Goal: Transaction & Acquisition: Purchase product/service

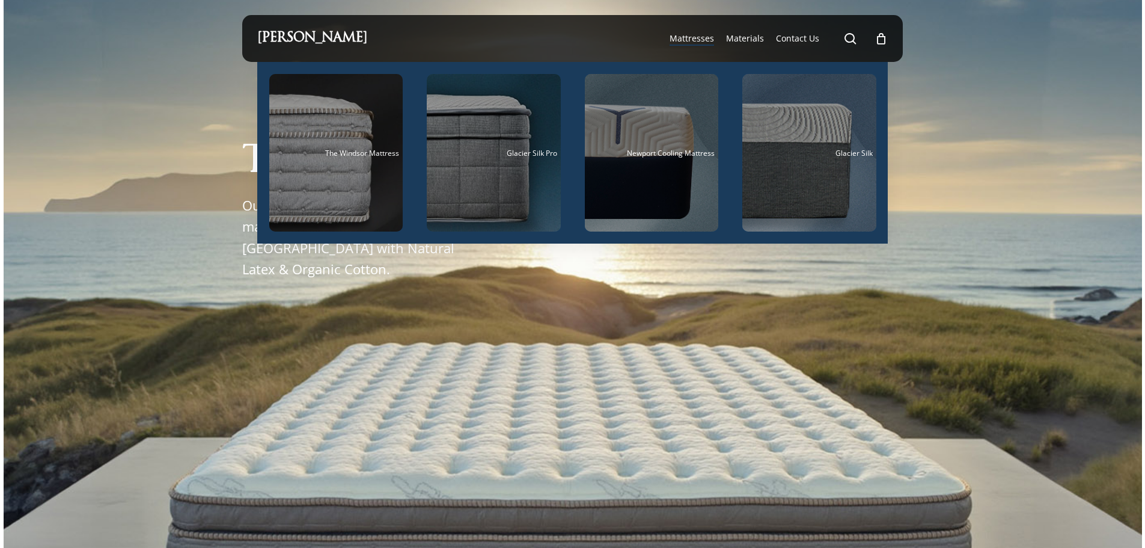
click at [695, 37] on span "Mattresses" at bounding box center [692, 37] width 44 height 11
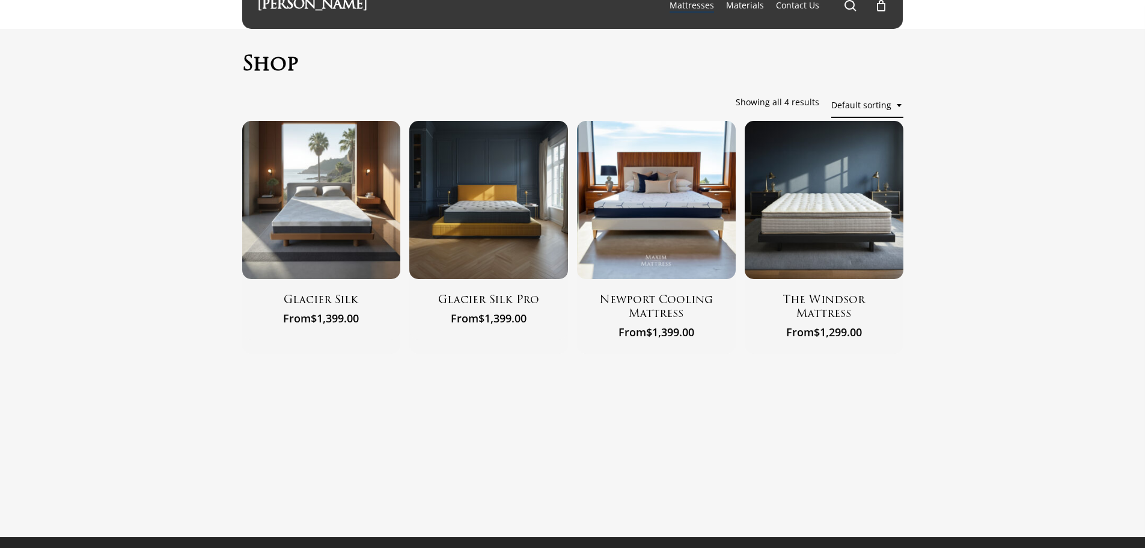
scroll to position [62, 0]
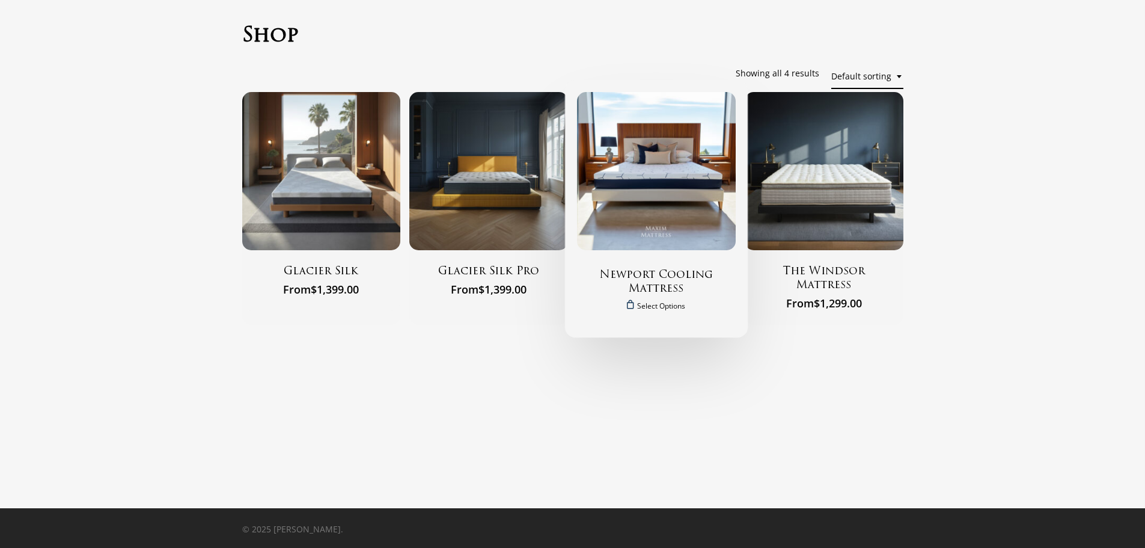
click at [649, 227] on img "Newport Cooling Mattress" at bounding box center [656, 171] width 159 height 159
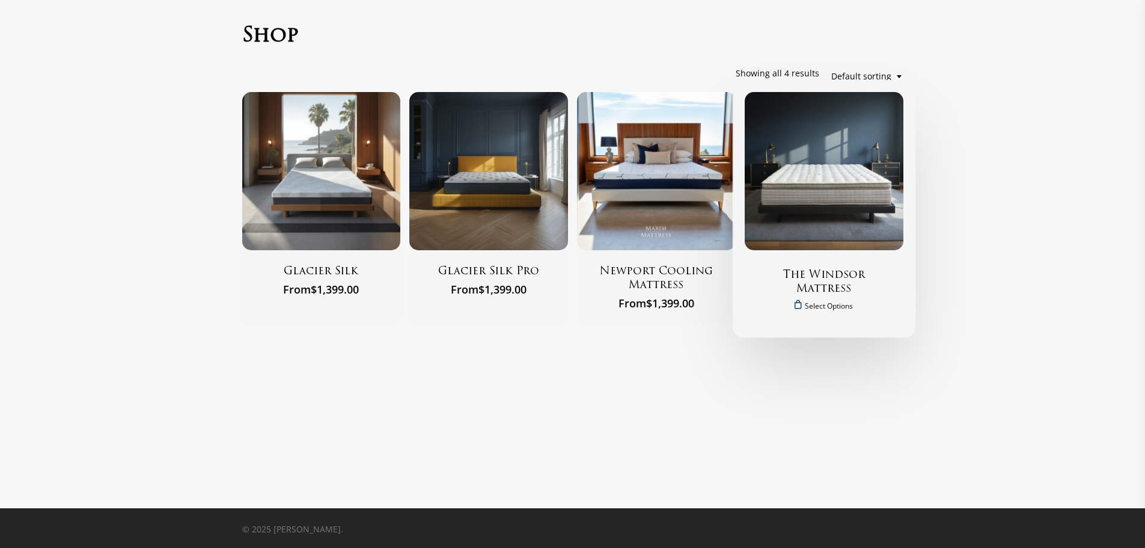
click at [836, 277] on h2 "The Windsor Mattress" at bounding box center [824, 283] width 129 height 29
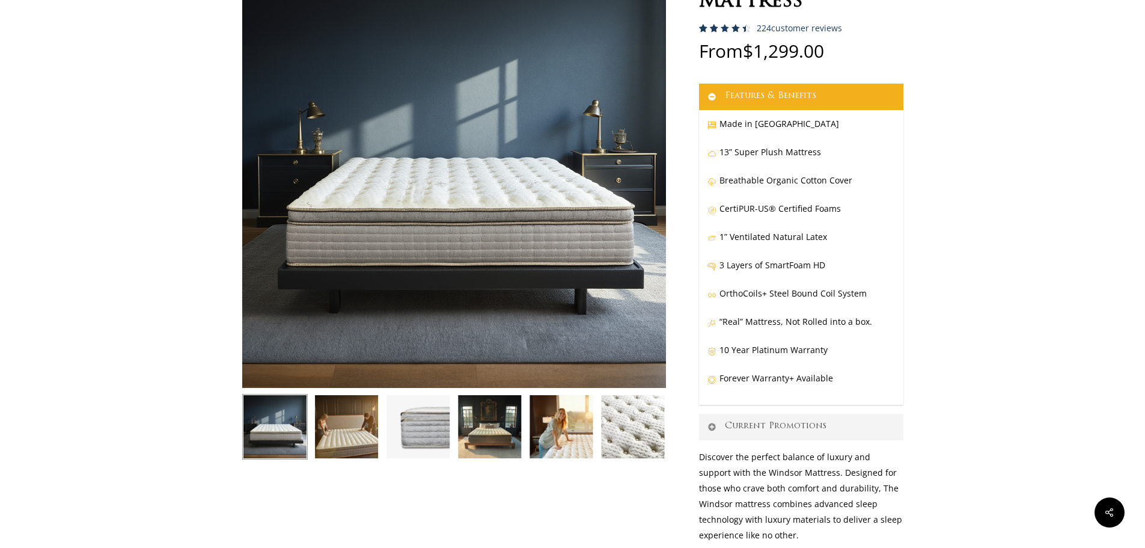
scroll to position [180, 0]
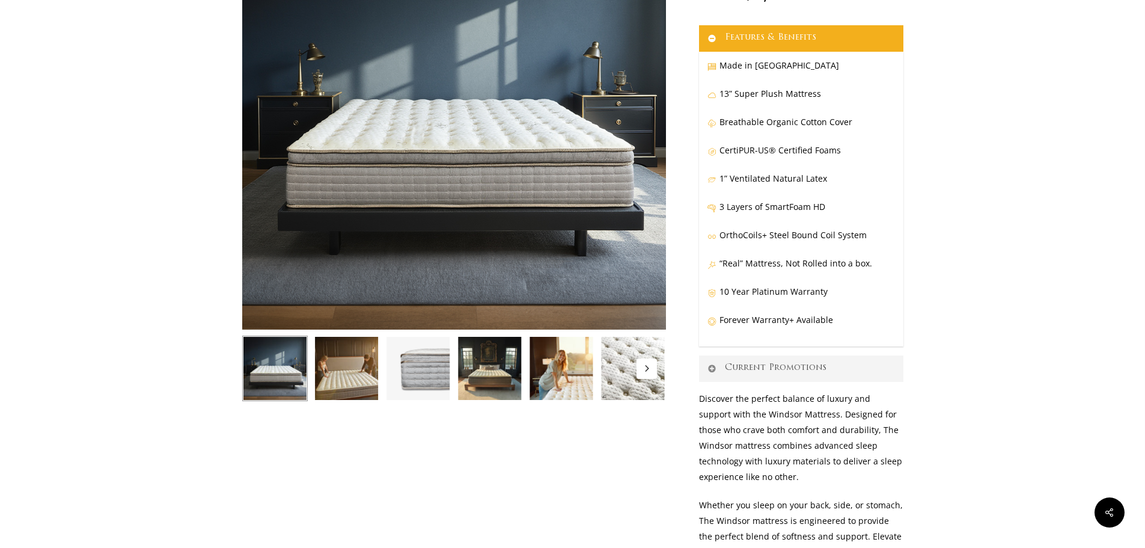
click at [647, 369] on icon "Next" at bounding box center [646, 368] width 6 height 6
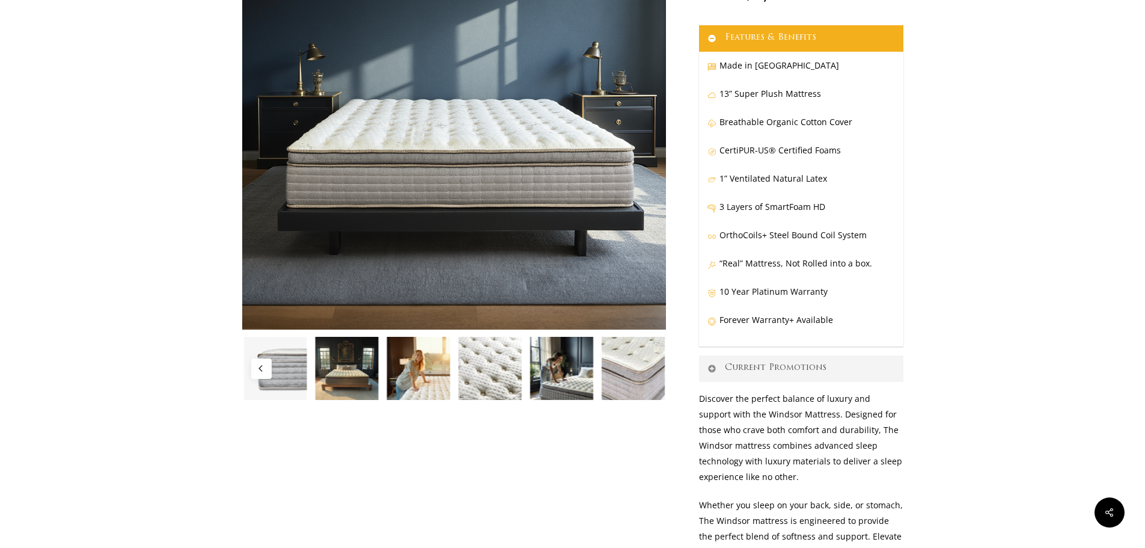
click at [647, 369] on img at bounding box center [634, 368] width 66 height 66
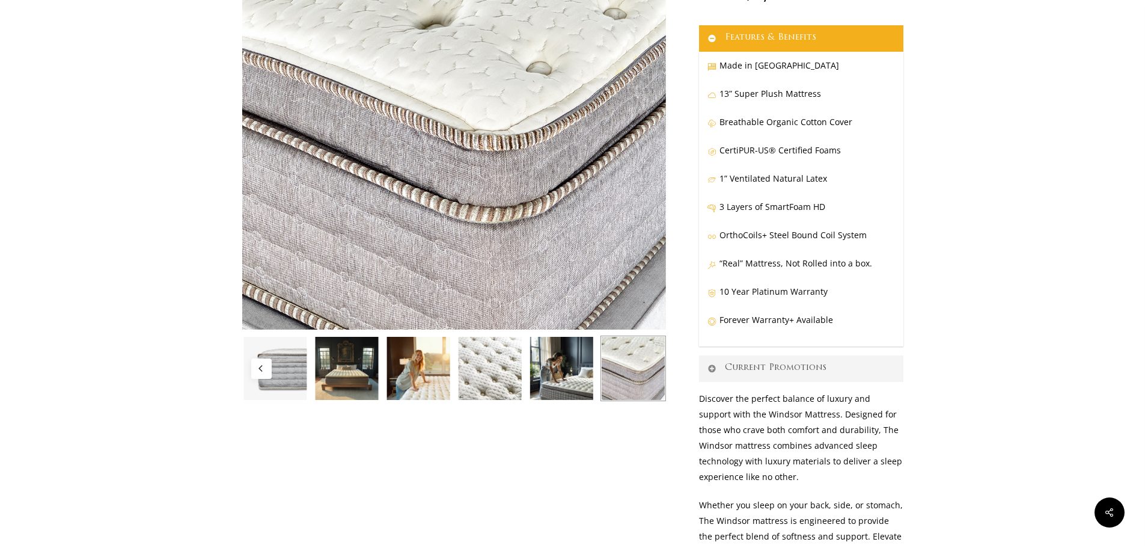
click at [369, 375] on img at bounding box center [347, 368] width 66 height 66
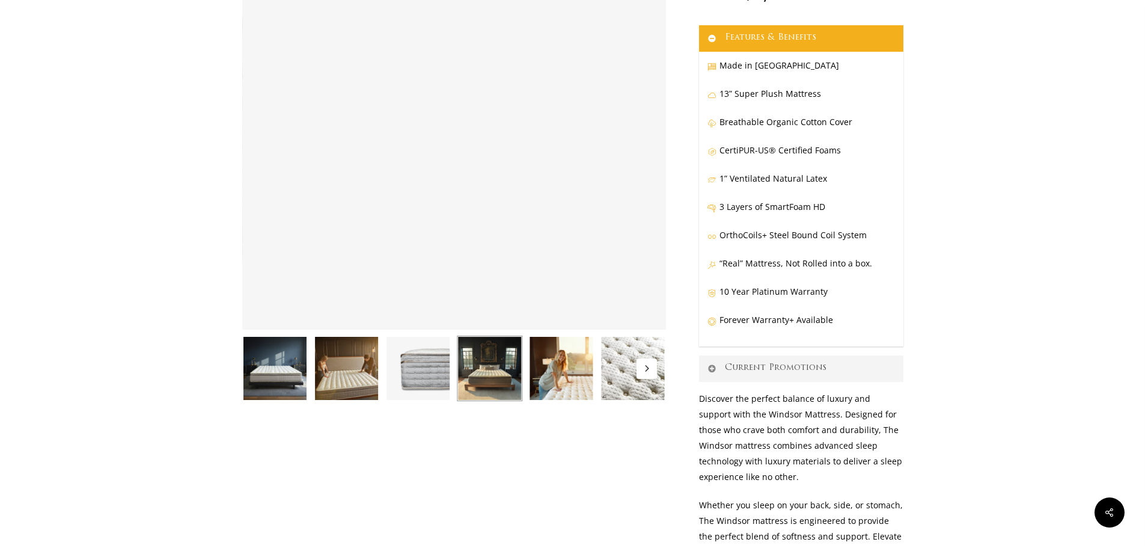
click at [647, 370] on icon "Next" at bounding box center [647, 368] width 4 height 6
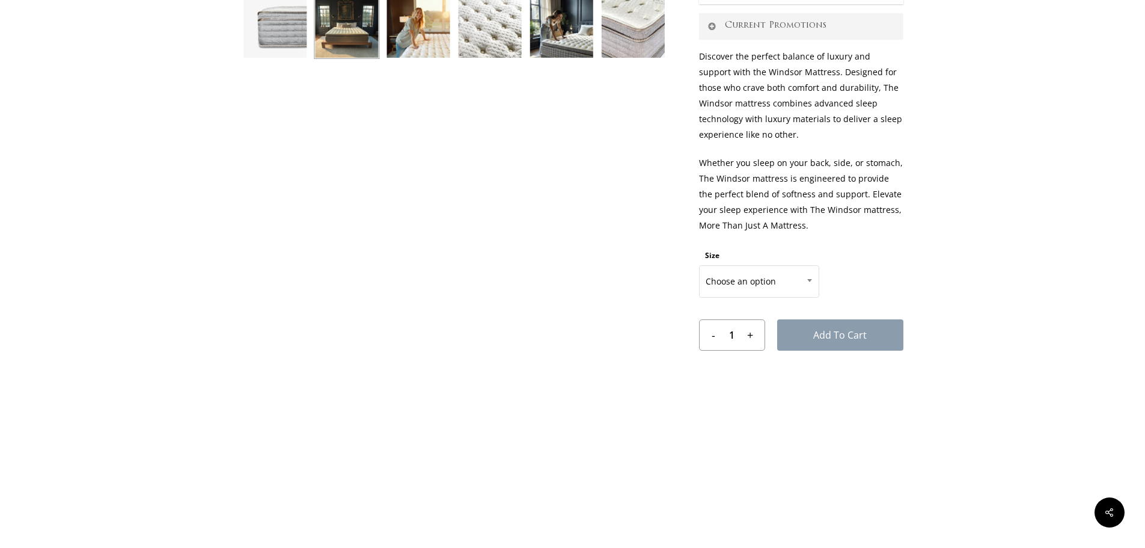
scroll to position [541, 0]
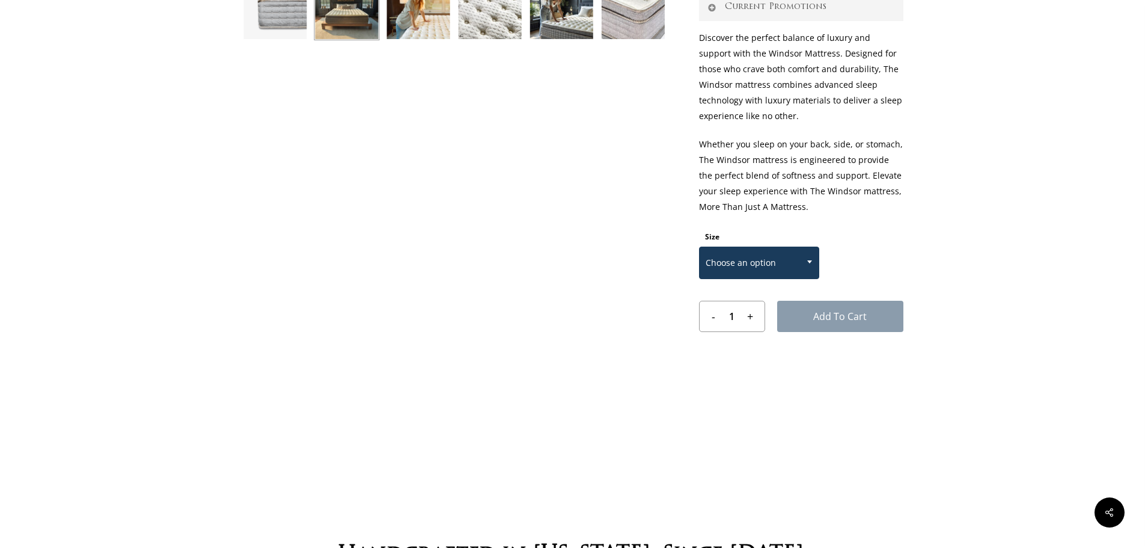
click at [743, 255] on span "Choose an option" at bounding box center [759, 262] width 119 height 25
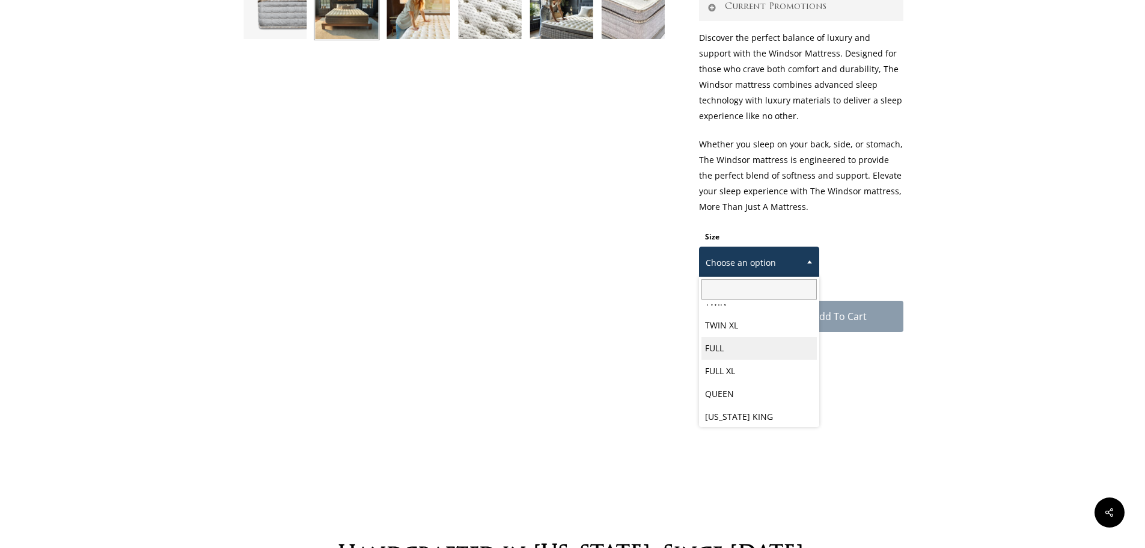
scroll to position [63, 0]
select select "CALIFORNIA KING"
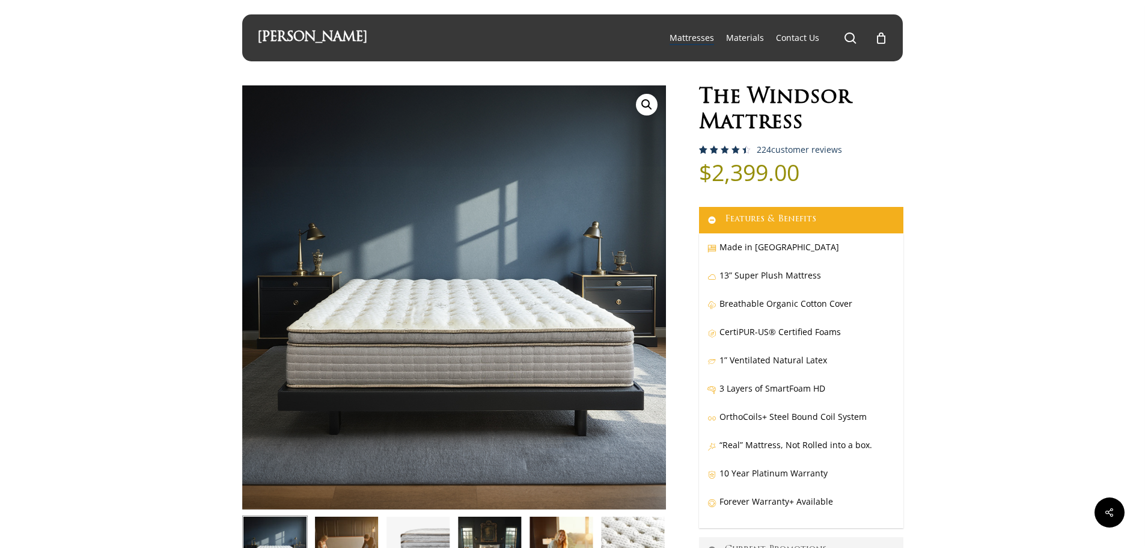
scroll to position [0, 0]
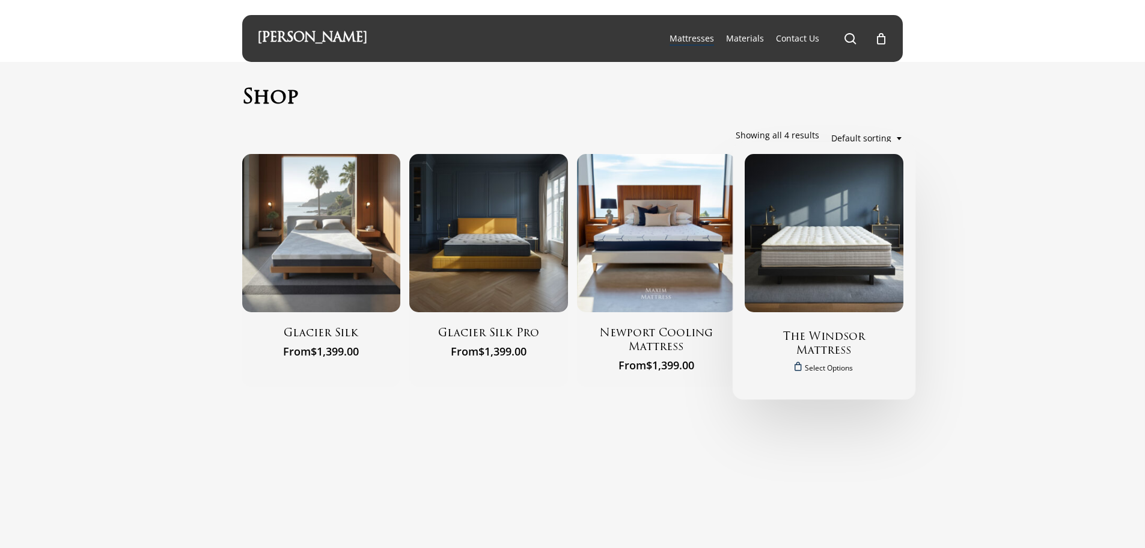
click at [815, 336] on h2 "The Windsor Mattress" at bounding box center [824, 345] width 129 height 29
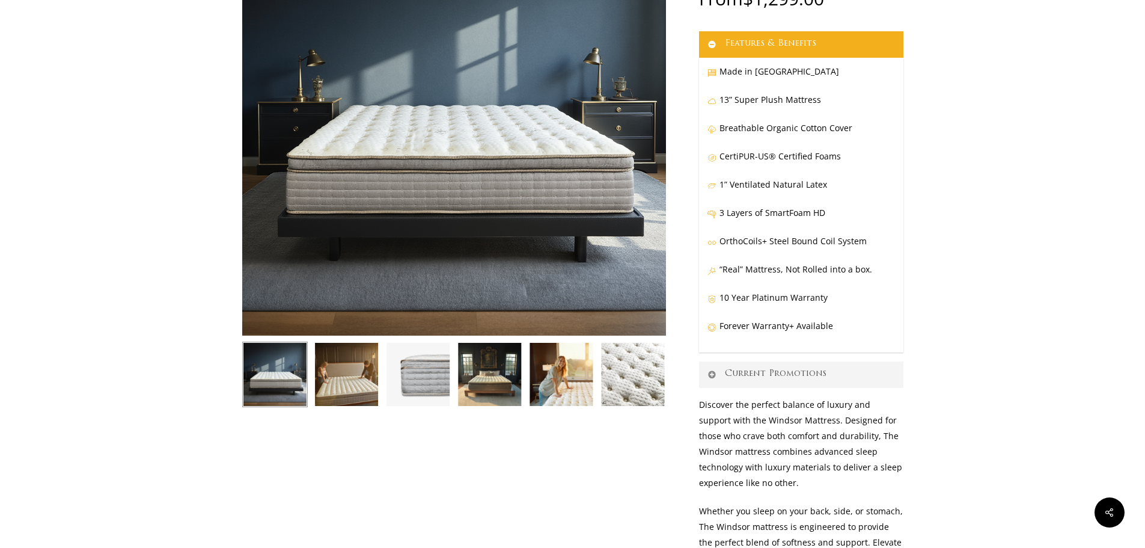
scroll to position [180, 0]
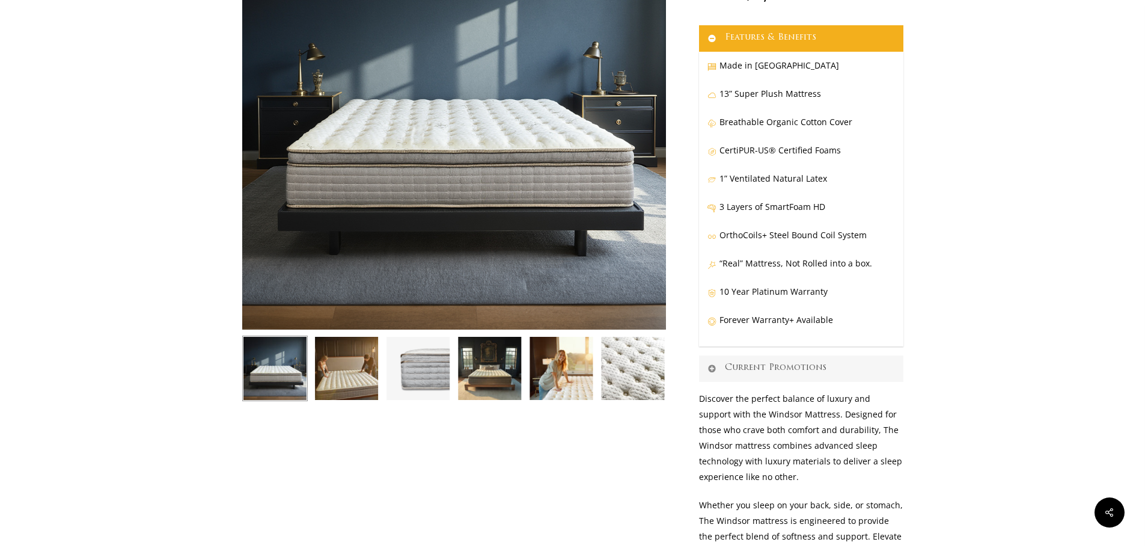
click at [806, 367] on link "Current Promotions" at bounding box center [801, 368] width 204 height 26
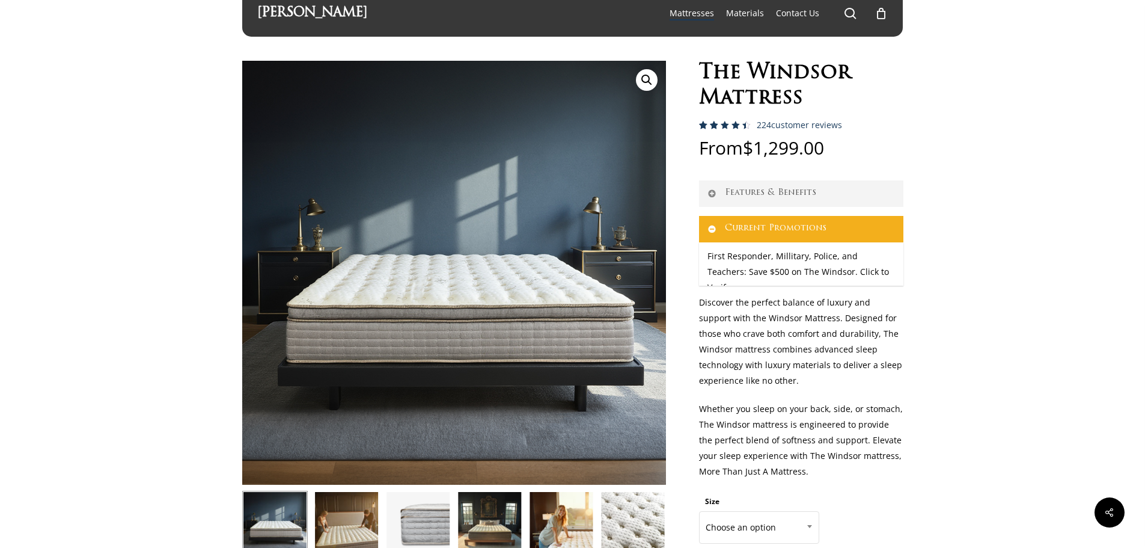
scroll to position [0, 0]
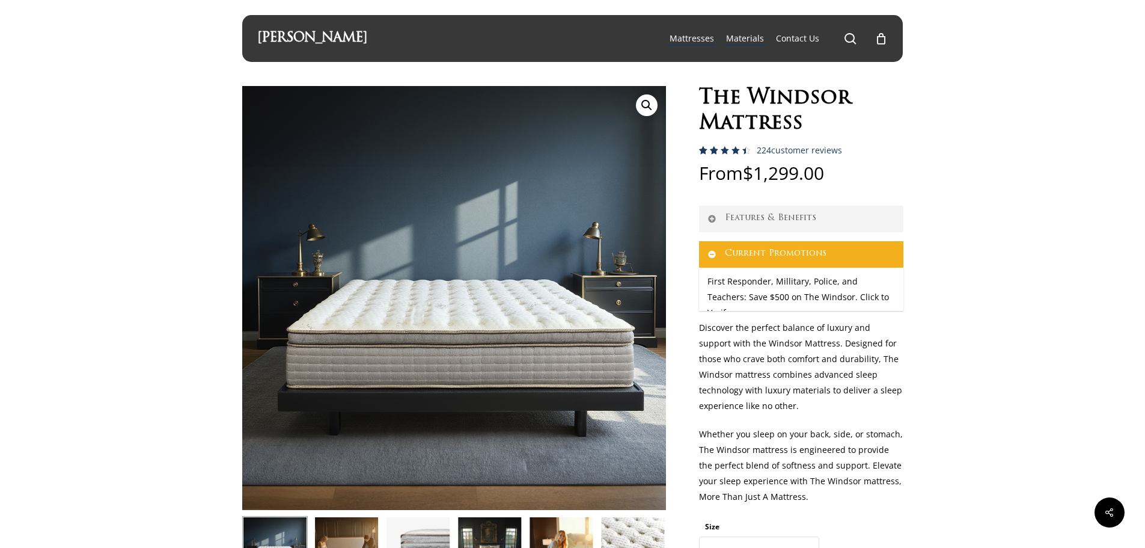
click at [746, 39] on span "Materials" at bounding box center [745, 37] width 38 height 11
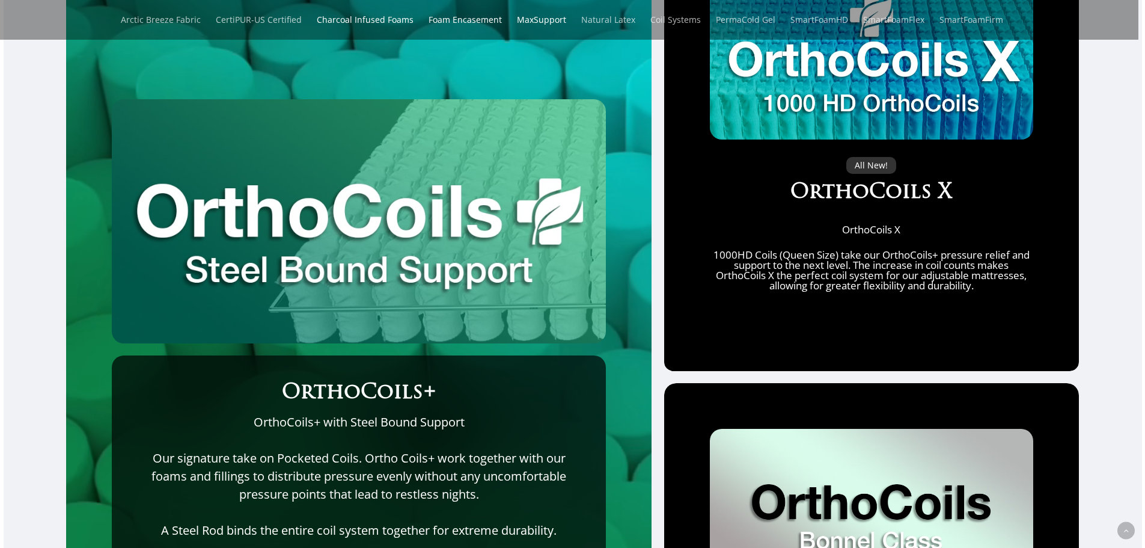
scroll to position [4707, 0]
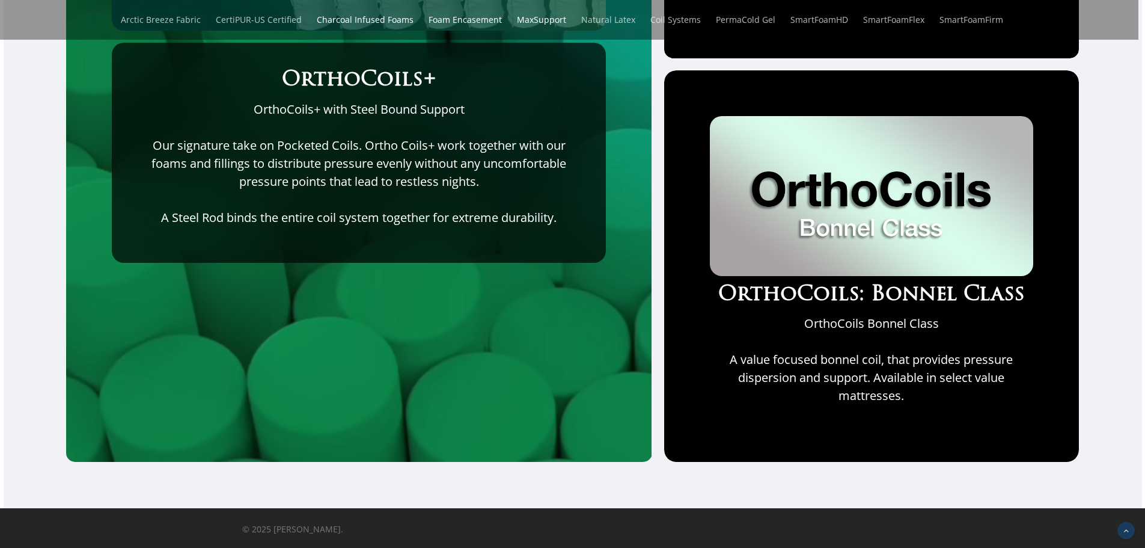
click at [1125, 527] on icon "Back to top" at bounding box center [1126, 530] width 17 height 17
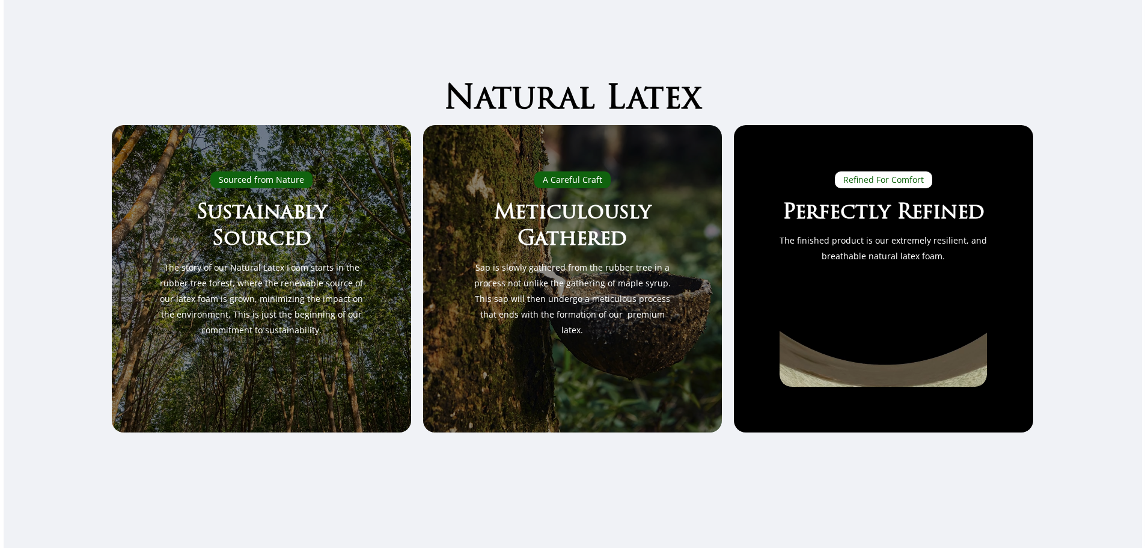
scroll to position [0, 0]
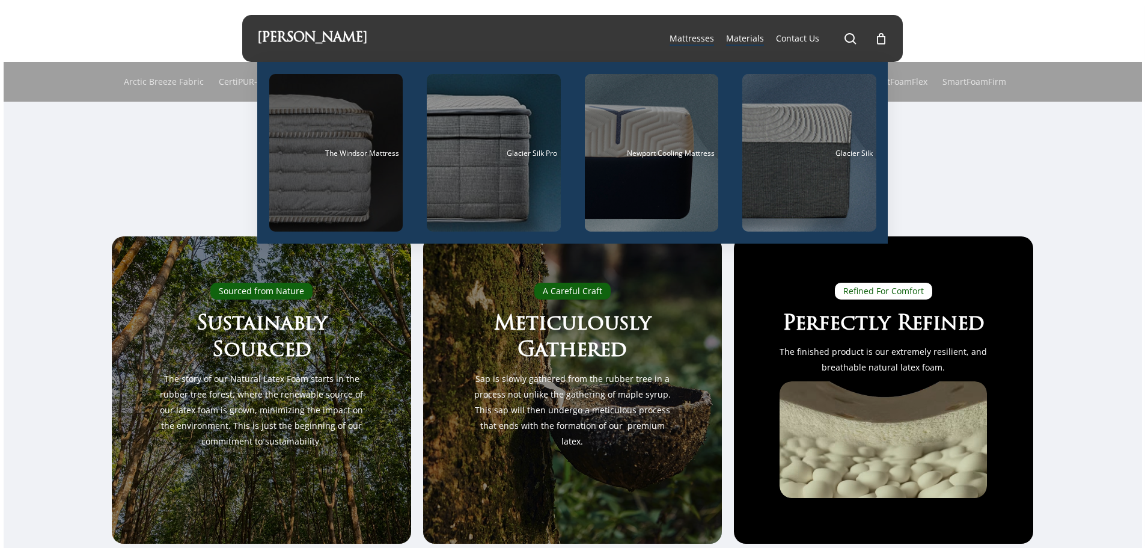
click at [368, 153] on span "The Windsor Mattress" at bounding box center [362, 153] width 74 height 10
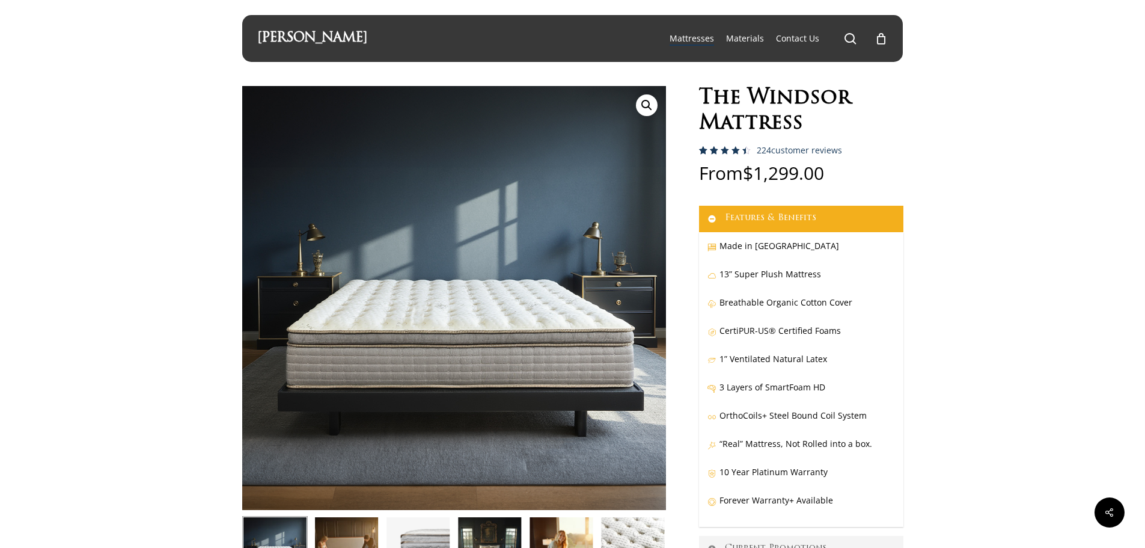
click at [744, 114] on h1 "The Windsor Mattress" at bounding box center [801, 111] width 204 height 50
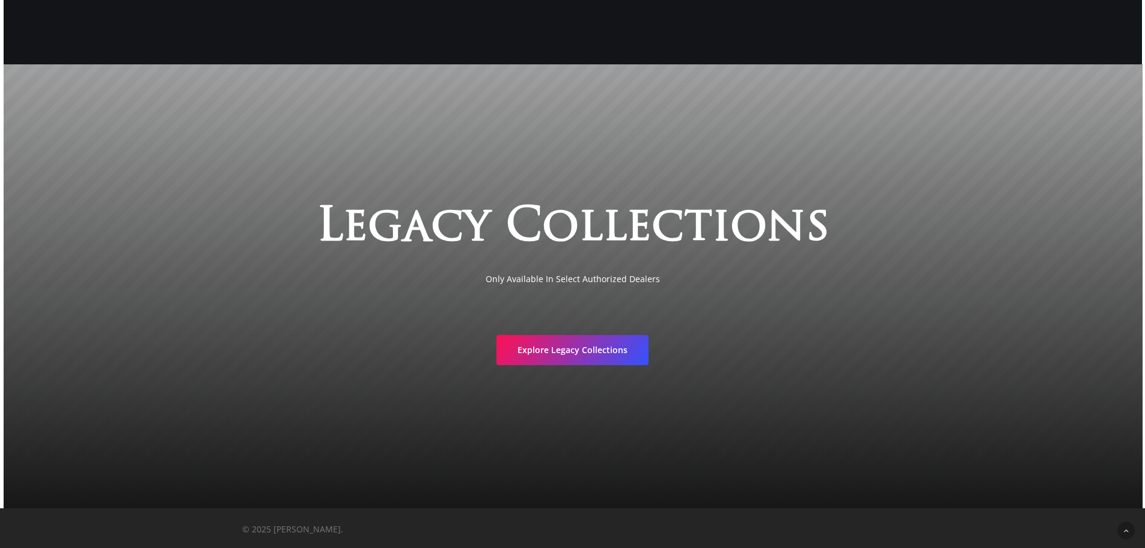
scroll to position [2349, 0]
click at [616, 350] on span "Explore Legacy Collections" at bounding box center [573, 348] width 110 height 12
